Goal: Find contact information: Find contact information

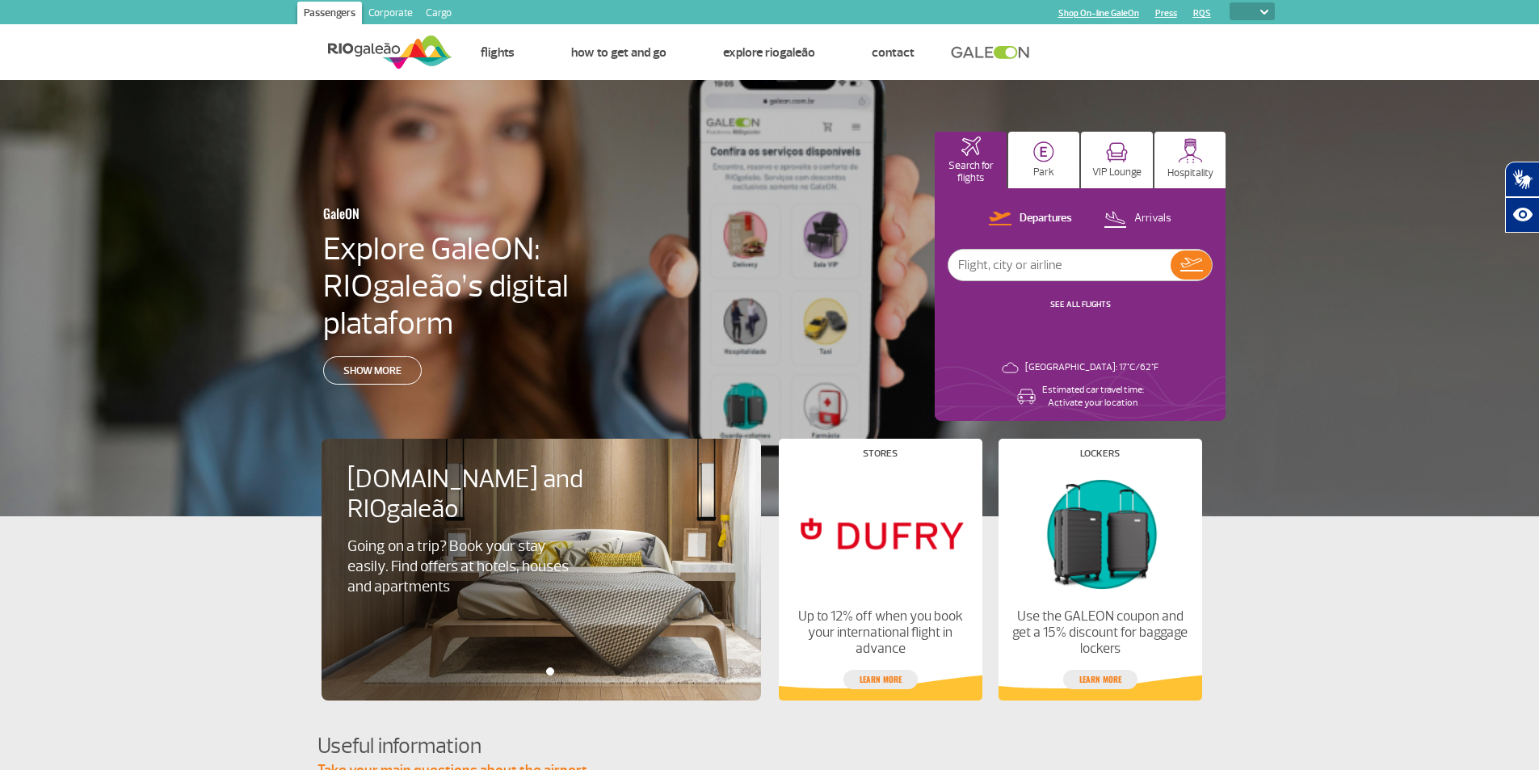
click at [1270, 9] on select "PT ENG ESP" at bounding box center [1252, 11] width 45 height 18
select select "en"
click at [1230, 2] on select "PT ENG ESP" at bounding box center [1252, 11] width 45 height 18
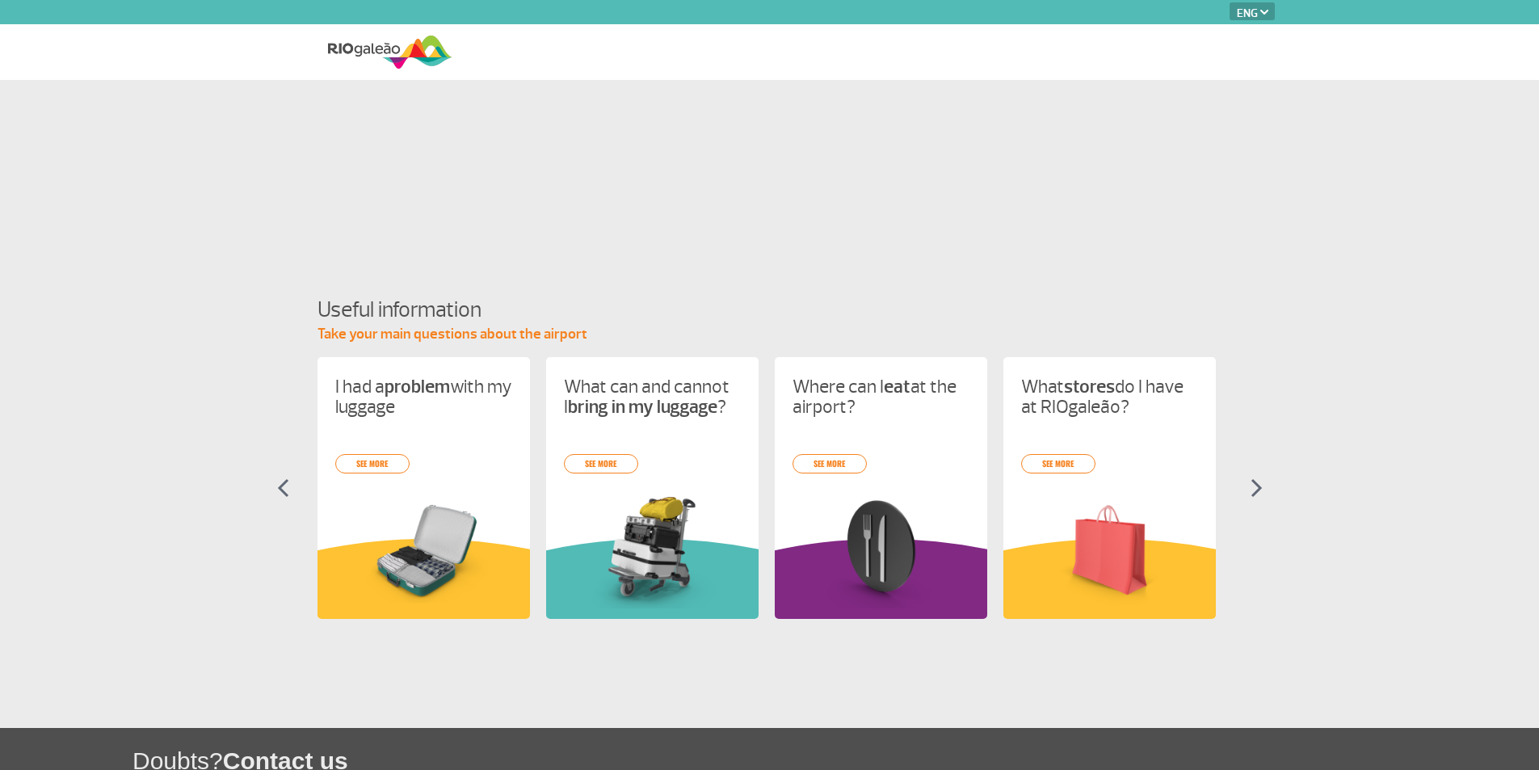
select select "en"
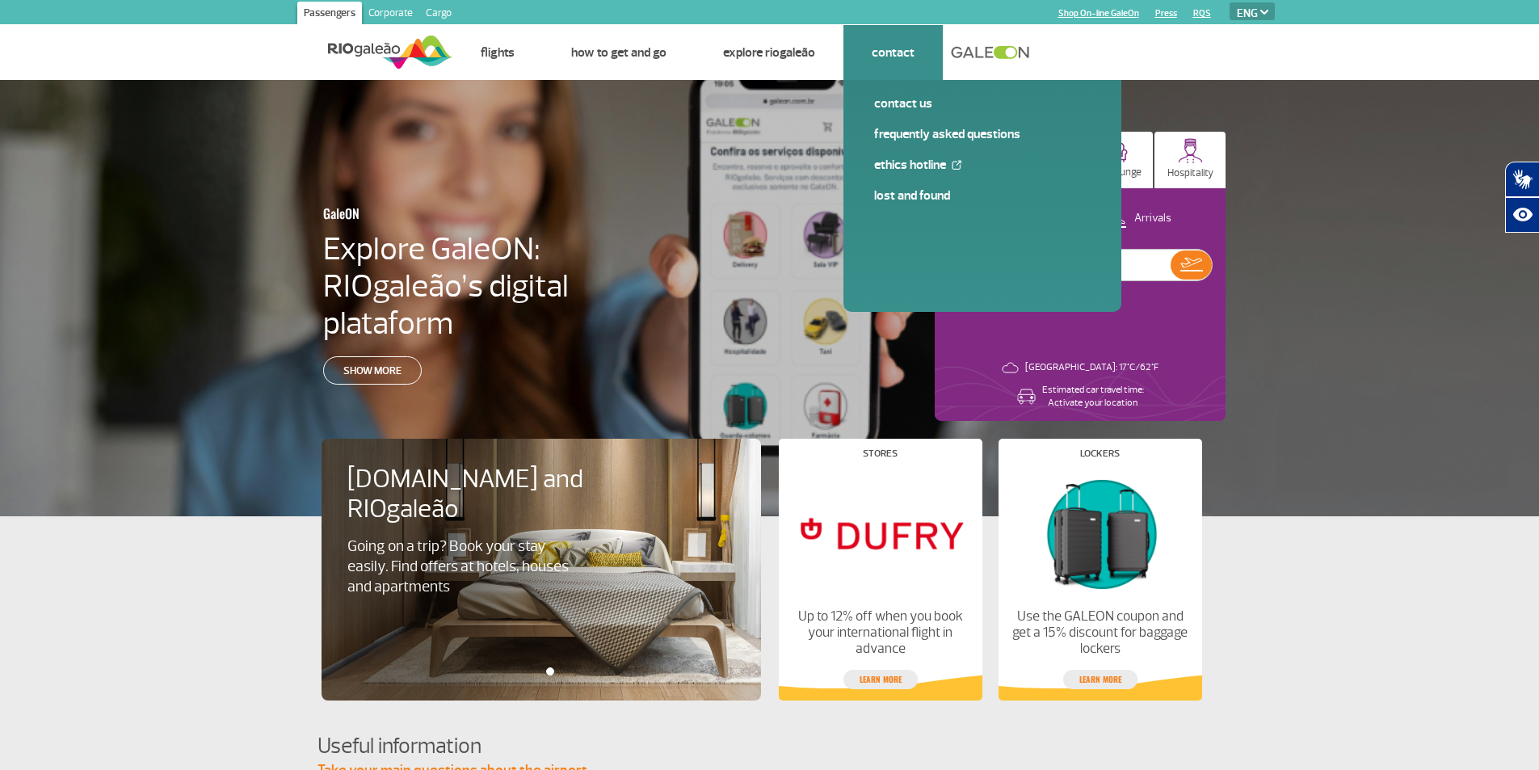
click at [895, 65] on li "Contact Contact us Frequently Asked Questions Ethics Hotline Lost and Found" at bounding box center [892, 52] width 99 height 55
click at [897, 109] on link "Contact us" at bounding box center [982, 104] width 217 height 18
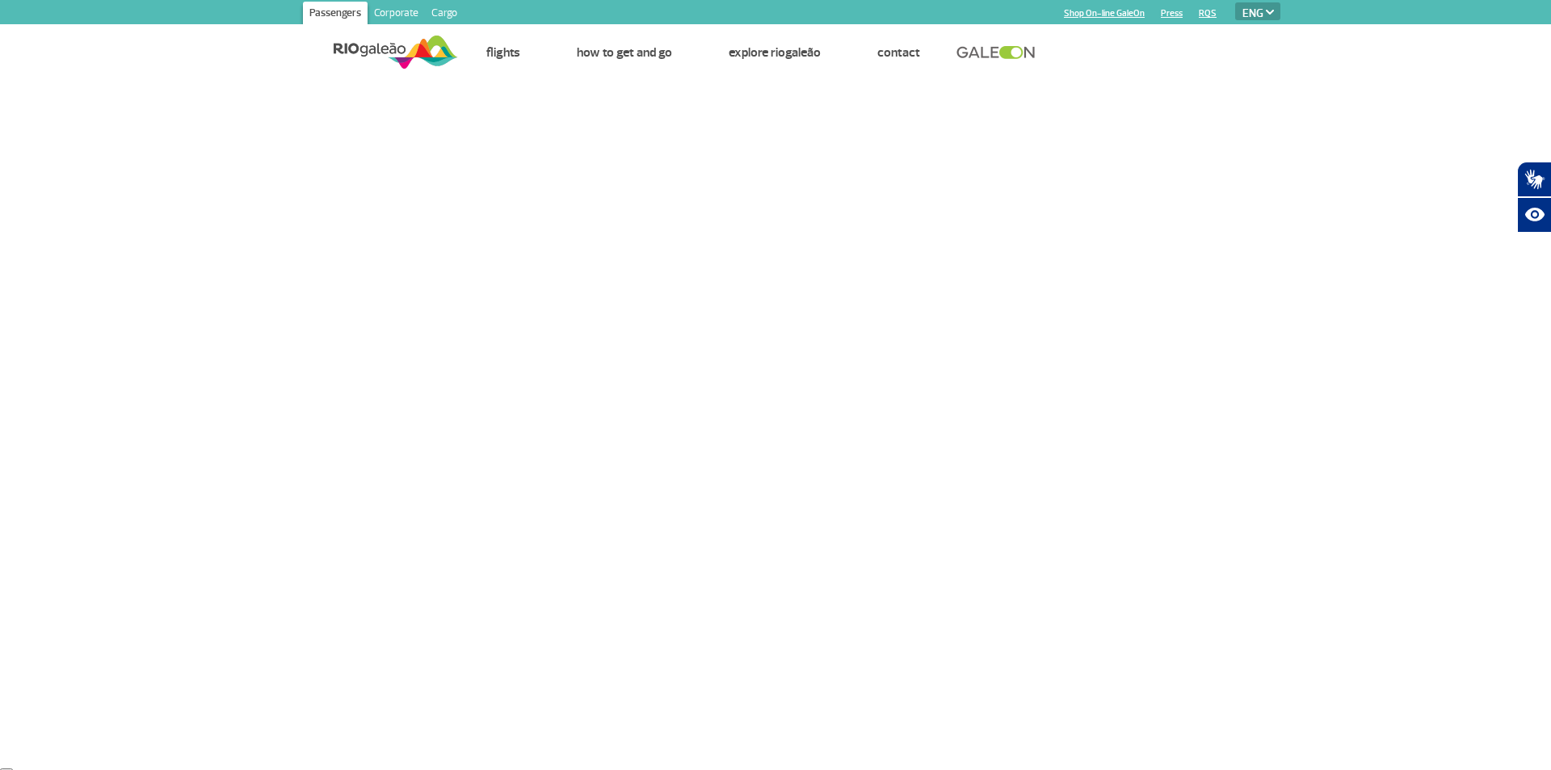
click at [1264, 11] on select "PT ENG ESP" at bounding box center [1257, 11] width 45 height 18
click at [1235, 2] on select "PT ENG ESP" at bounding box center [1257, 11] width 45 height 18
